Goal: Find contact information: Find contact information

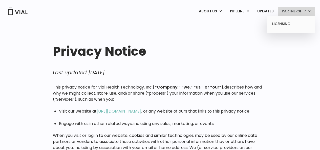
click at [305, 13] on link "PARTNERSHIP" at bounding box center [296, 11] width 37 height 9
click at [291, 26] on link "LICENSING" at bounding box center [290, 24] width 44 height 8
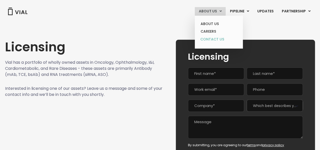
click at [217, 38] on link "CONTACT US" at bounding box center [219, 39] width 44 height 8
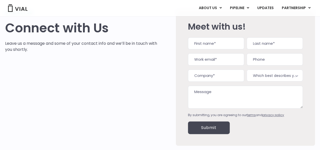
scroll to position [30, 0]
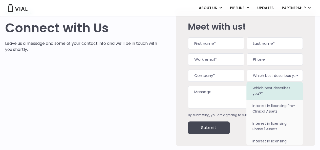
click at [283, 73] on span "Which best describes you?*" at bounding box center [275, 76] width 56 height 12
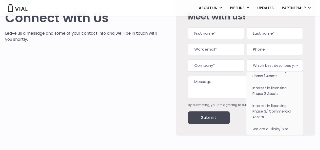
scroll to position [41, 0]
click at [23, 103] on div "Contact us Connect with Us Leave us a message and some of your contact info and…" at bounding box center [83, 67] width 156 height 136
